Goal: Task Accomplishment & Management: Understand process/instructions

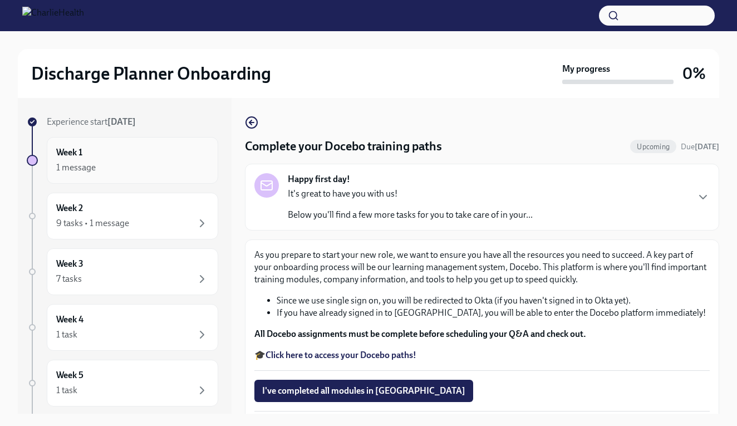
click at [150, 151] on div "Week 1 1 message" at bounding box center [132, 160] width 153 height 28
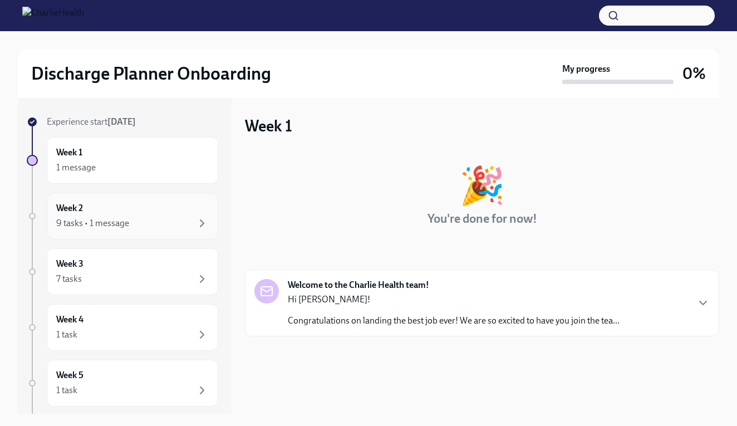
click at [140, 201] on div "Week 2 9 tasks • 1 message" at bounding box center [132, 216] width 171 height 47
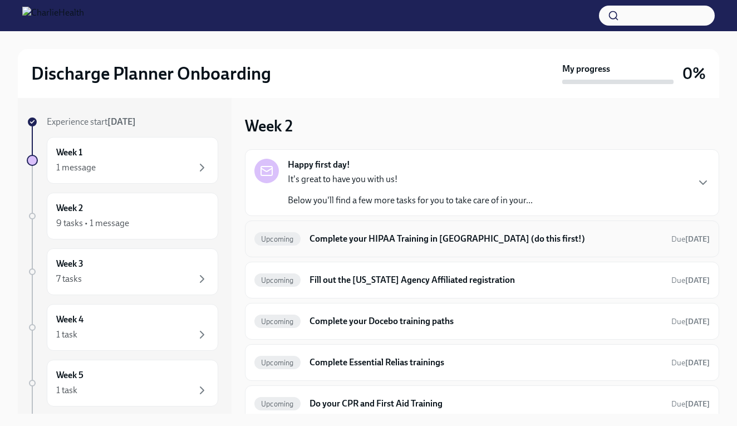
click at [526, 236] on h6 "Complete your HIPAA Training in [GEOGRAPHIC_DATA] (do this first!)" at bounding box center [486, 239] width 353 height 12
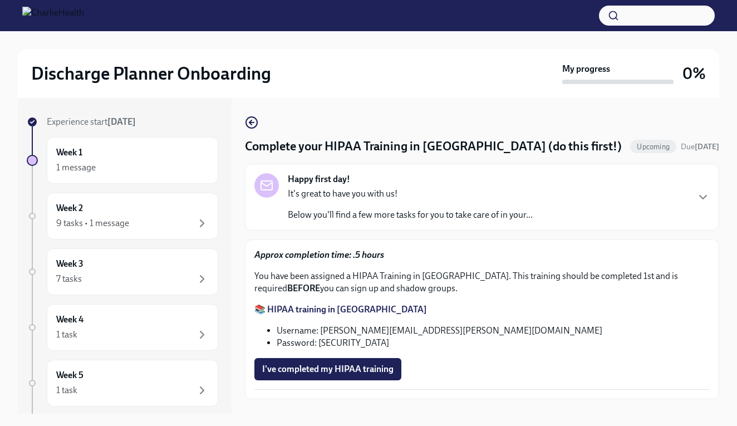
click at [300, 314] on strong "📚 HIPAA training in [GEOGRAPHIC_DATA]" at bounding box center [340, 309] width 173 height 11
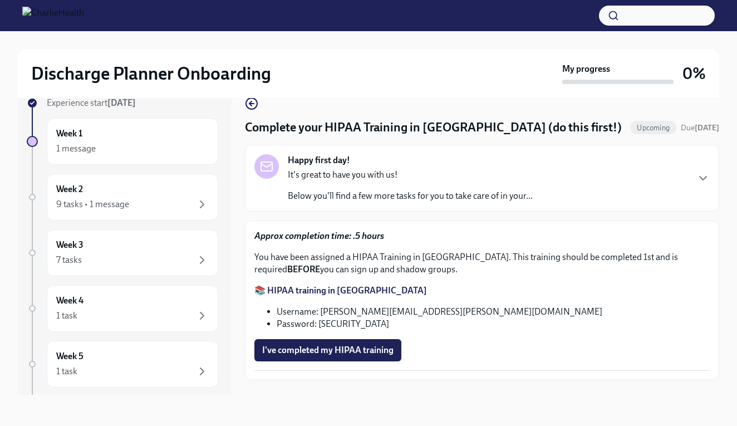
scroll to position [19, 0]
click at [178, 206] on div "9 tasks • 1 message" at bounding box center [132, 204] width 153 height 13
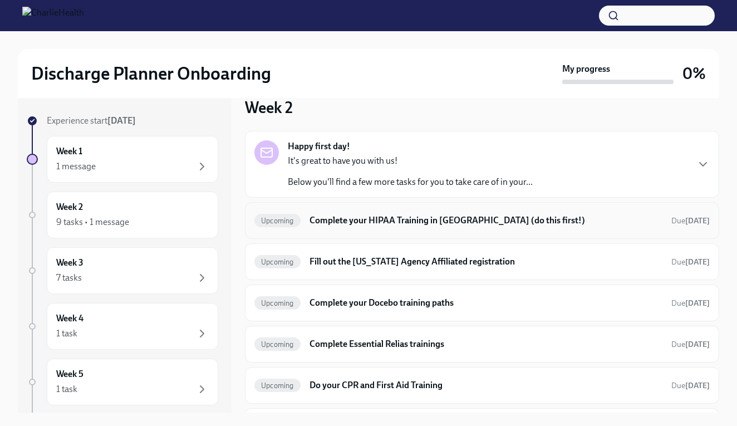
scroll to position [18, 0]
click at [407, 263] on h6 "Fill out the [US_STATE] Agency Affiliated registration" at bounding box center [486, 261] width 353 height 12
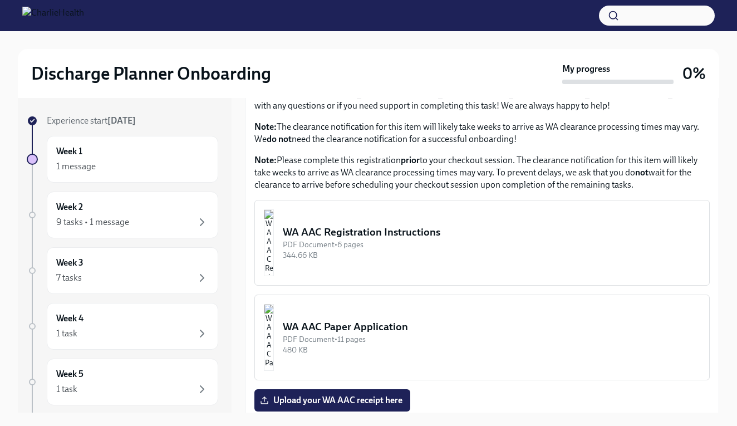
scroll to position [499, 0]
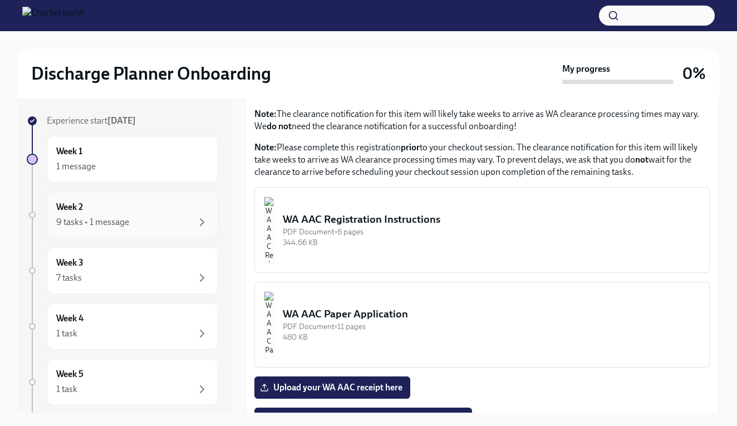
click at [170, 230] on div "Week 2 9 tasks • 1 message" at bounding box center [132, 215] width 171 height 47
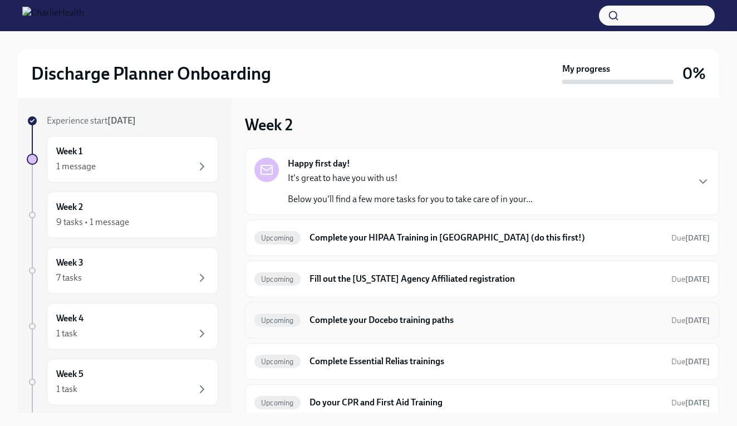
click at [340, 322] on h6 "Complete your Docebo training paths" at bounding box center [486, 320] width 353 height 12
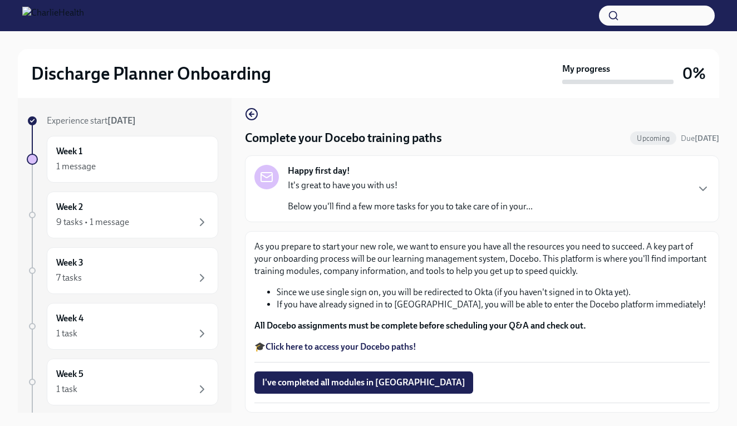
scroll to position [7, 0]
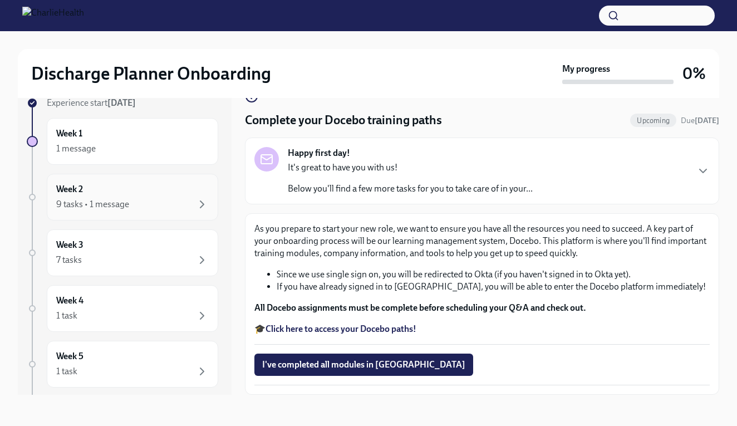
click at [178, 203] on div "9 tasks • 1 message" at bounding box center [132, 204] width 153 height 13
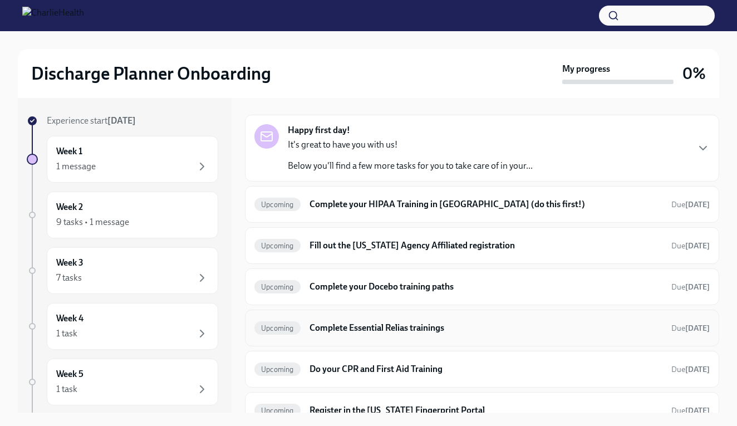
scroll to position [73, 0]
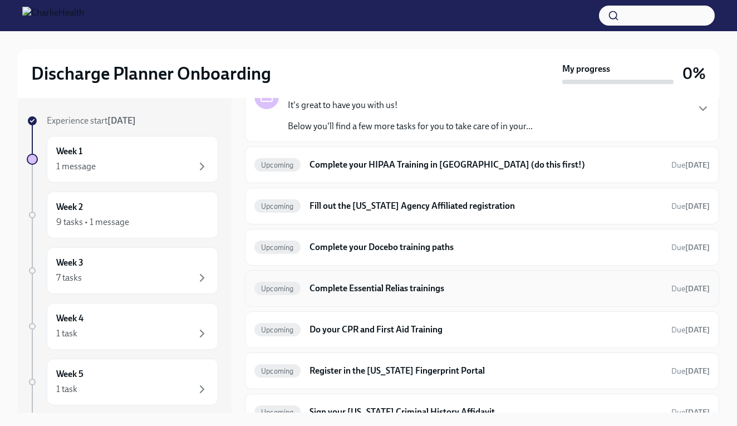
click at [363, 287] on h6 "Complete Essential Relias trainings" at bounding box center [486, 288] width 353 height 12
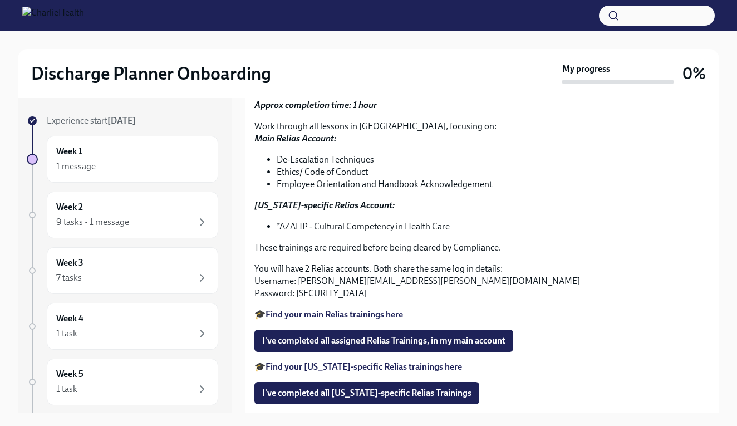
scroll to position [150, 0]
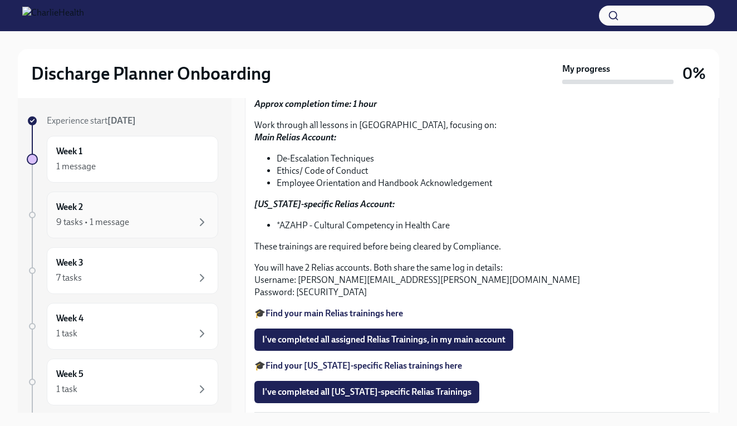
click at [184, 230] on div "Week 2 9 tasks • 1 message" at bounding box center [132, 215] width 171 height 47
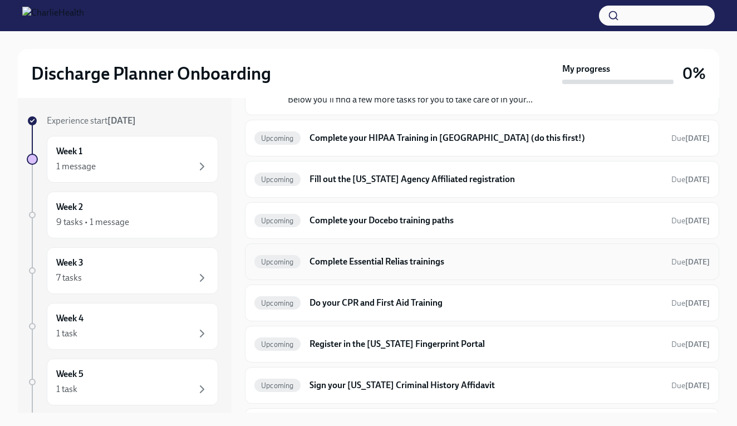
scroll to position [100, 0]
click at [389, 347] on h6 "Register in the [US_STATE] Fingerprint Portal" at bounding box center [486, 343] width 353 height 12
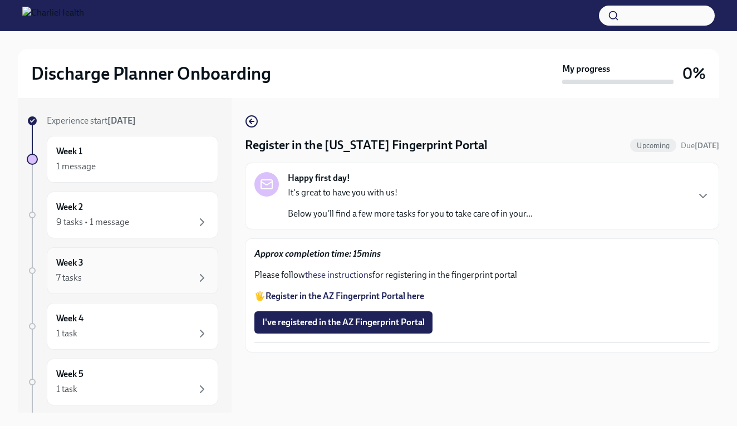
click at [151, 266] on div "Week 3 7 tasks" at bounding box center [132, 271] width 153 height 28
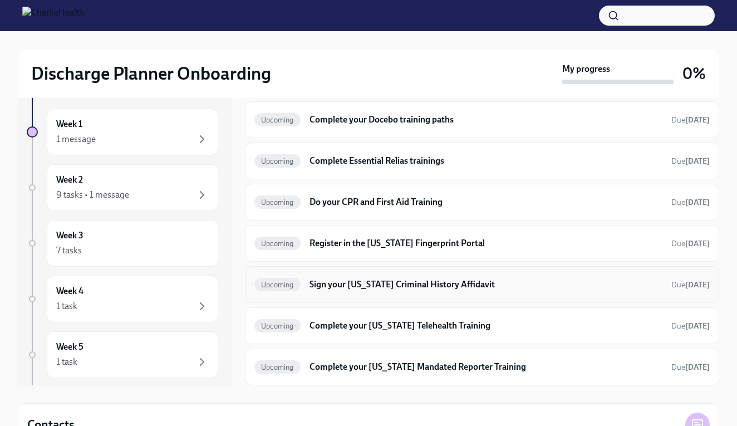
scroll to position [30, 0]
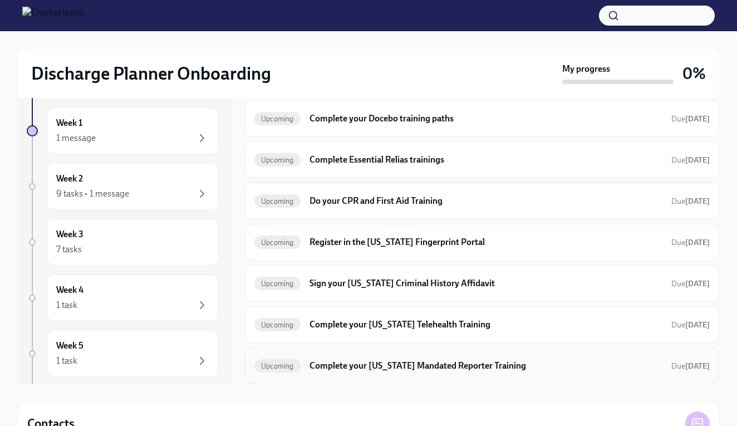
click at [377, 371] on h6 "Complete your [US_STATE] Mandated Reporter Training" at bounding box center [486, 366] width 353 height 12
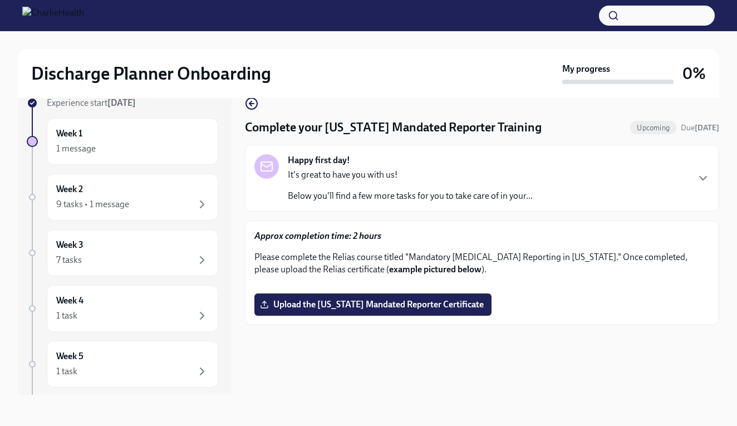
scroll to position [129, 0]
drag, startPoint x: 410, startPoint y: 127, endPoint x: 597, endPoint y: 129, distance: 187.1
click at [597, 251] on p "Please complete the Relias course titled "Mandatory [MEDICAL_DATA] Reporting in…" at bounding box center [481, 263] width 455 height 24
click at [172, 202] on div "9 tasks • 1 message" at bounding box center [132, 204] width 153 height 13
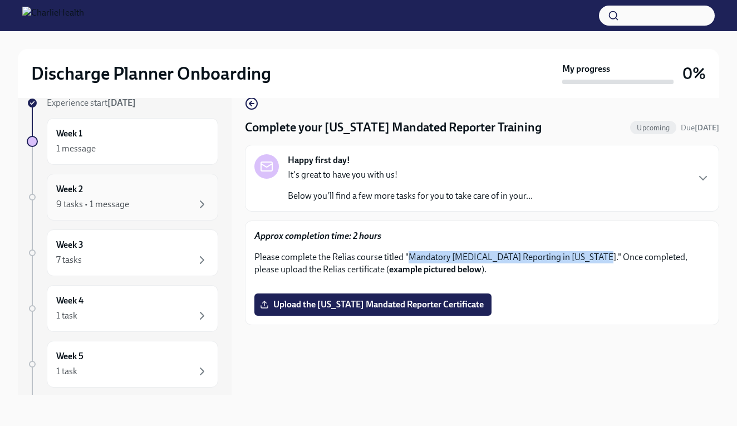
scroll to position [1, 0]
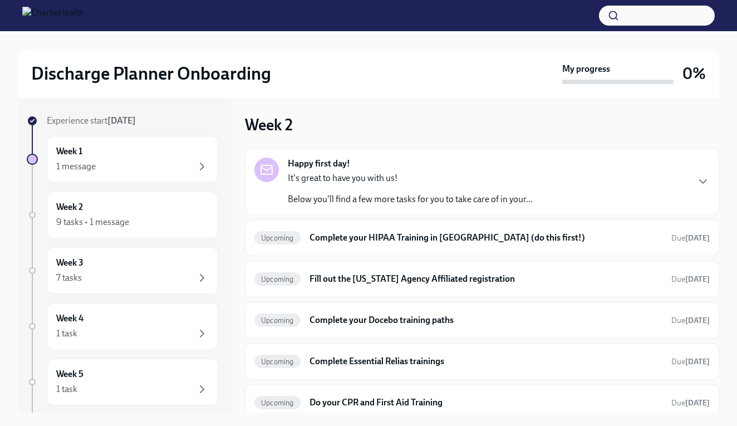
click at [325, 185] on div "It's great to have you with us! Below you'll find a few more tasks for you to t…" at bounding box center [410, 188] width 245 height 33
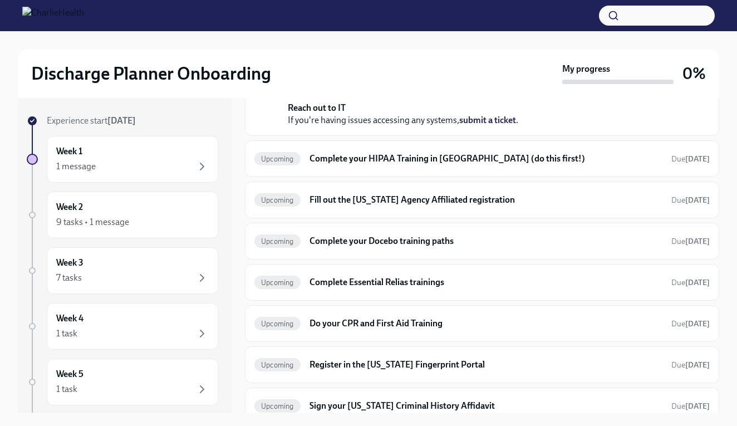
scroll to position [257, 0]
